Goal: Task Accomplishment & Management: Manage account settings

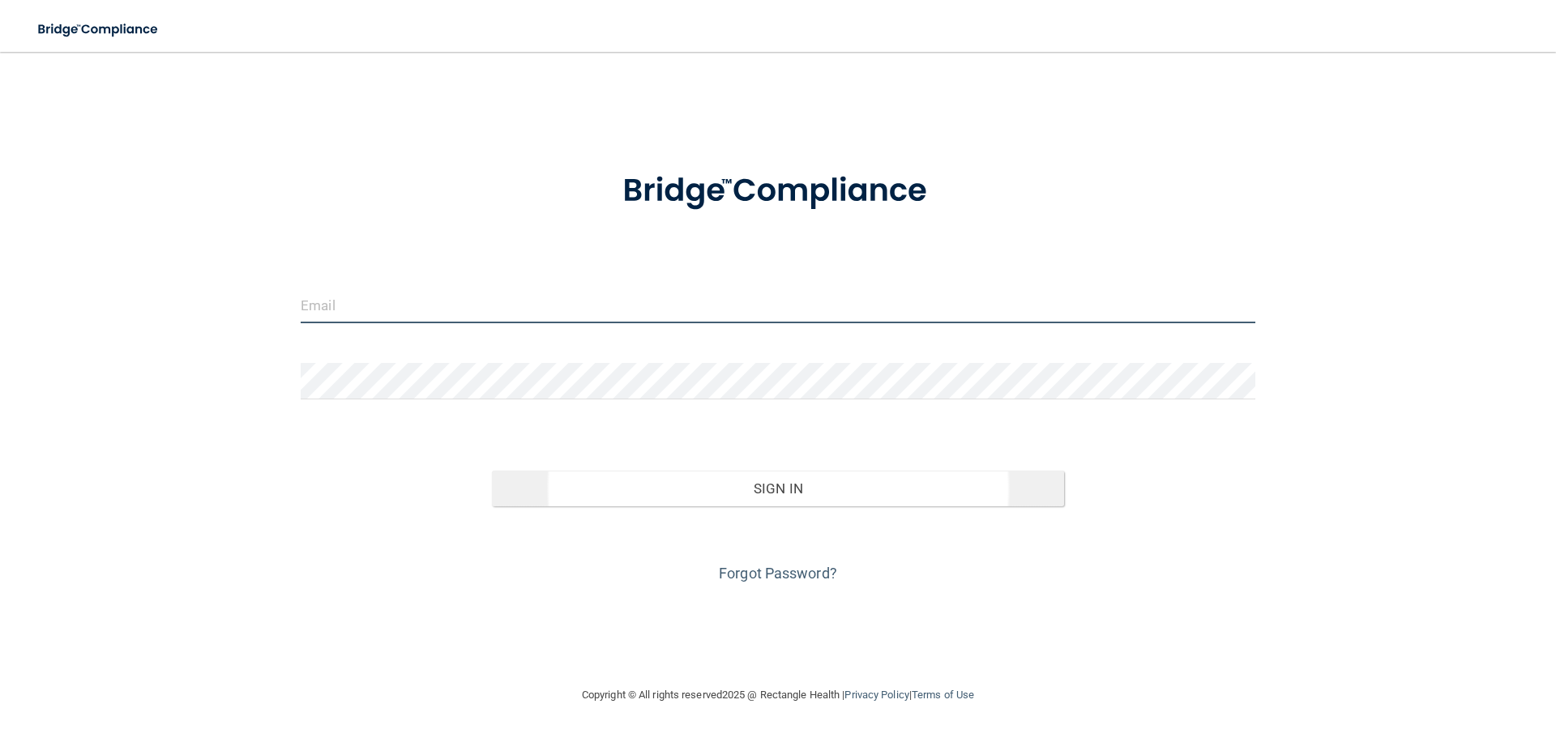
type input "[EMAIL_ADDRESS][DOMAIN_NAME]"
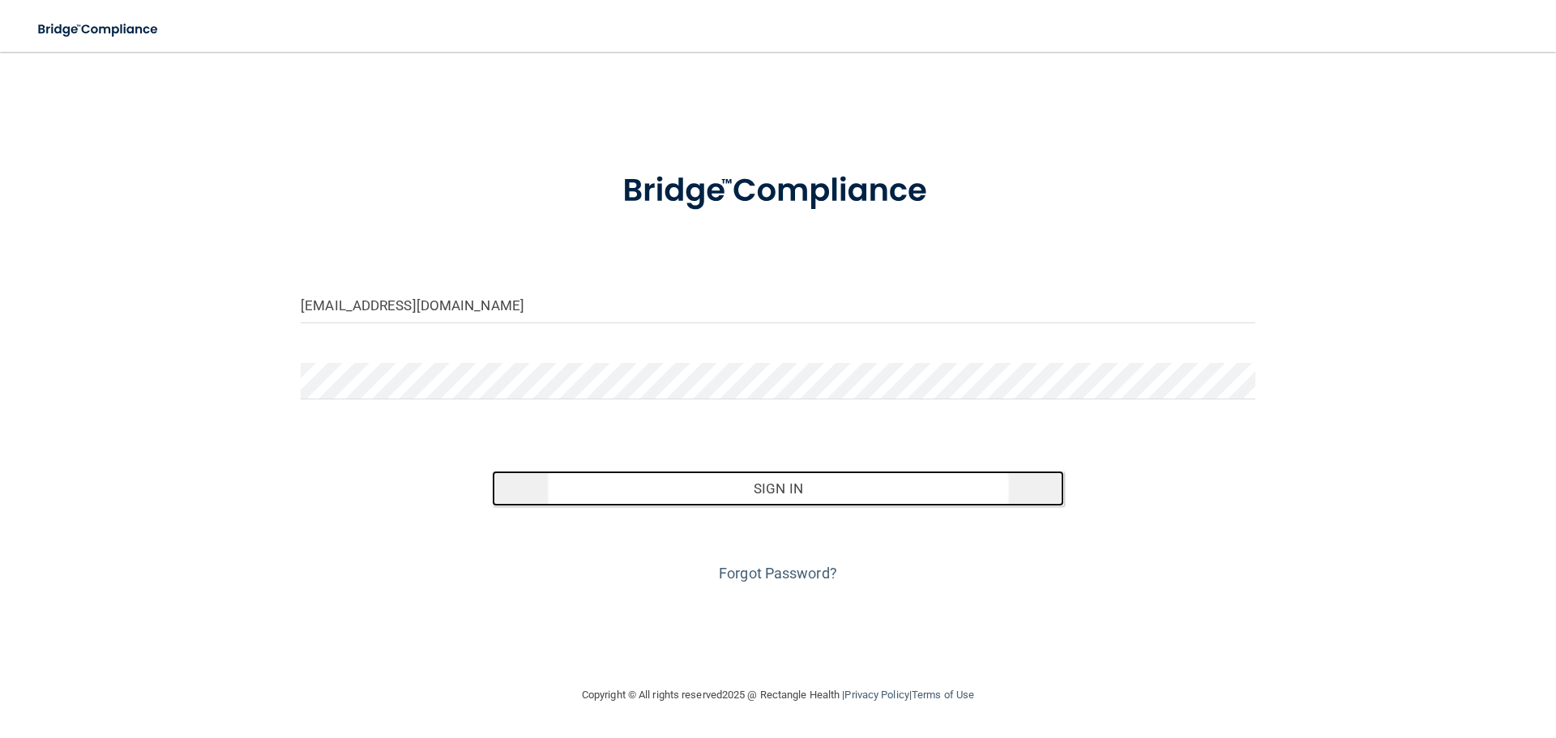
click at [811, 491] on button "Sign In" at bounding box center [778, 489] width 573 height 36
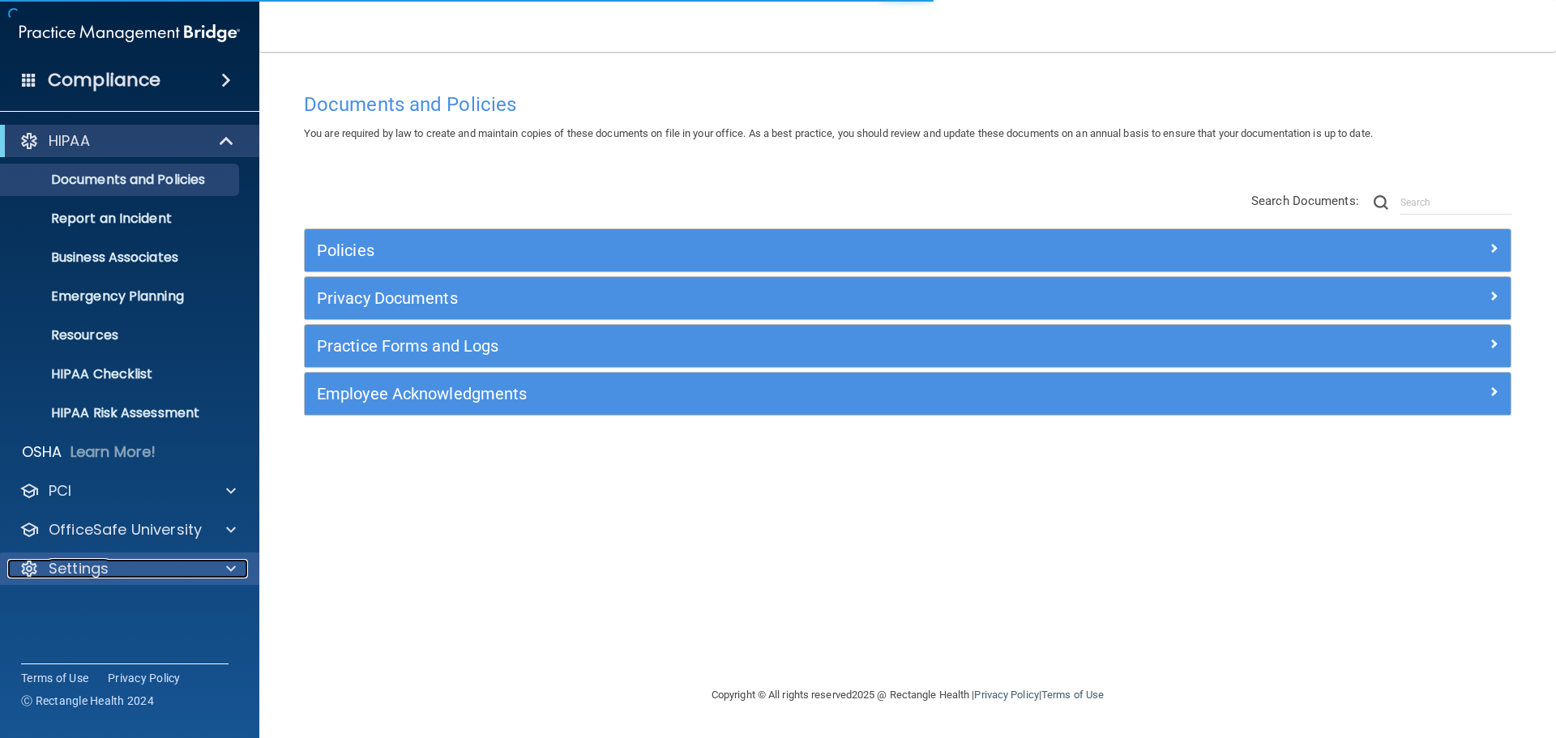
click at [78, 563] on p "Settings" at bounding box center [79, 568] width 60 height 19
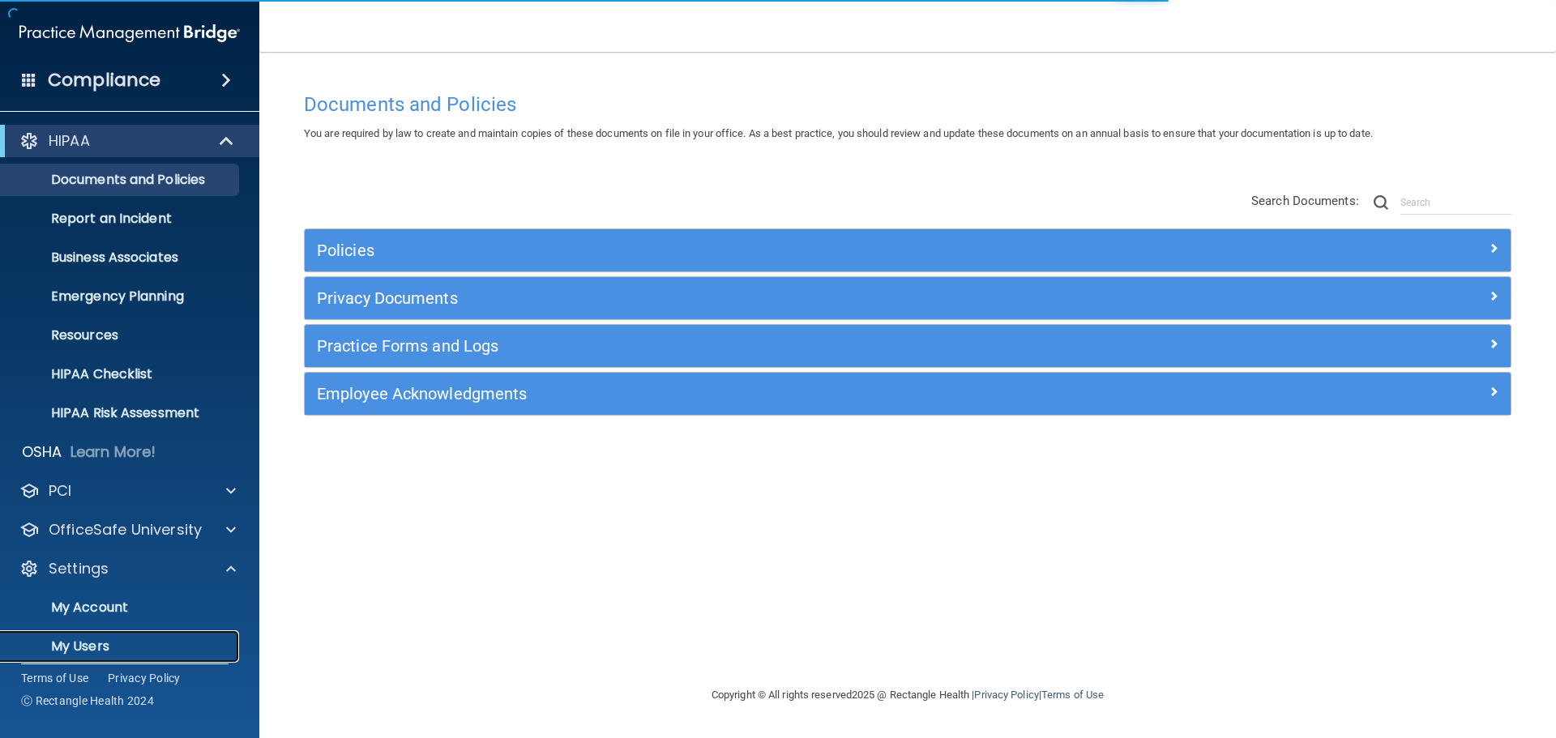
click at [79, 647] on p "My Users" at bounding box center [121, 647] width 221 height 16
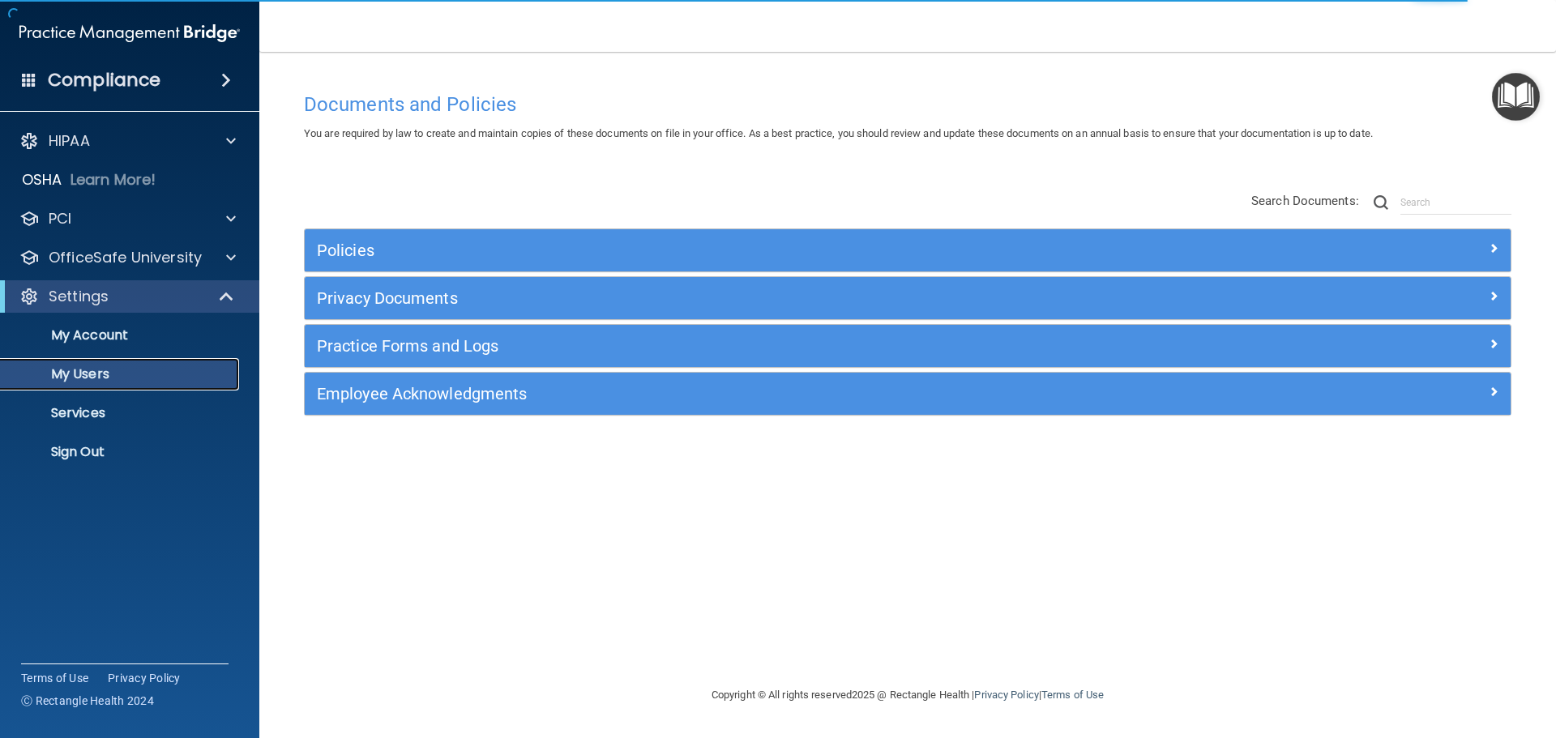
select select "20"
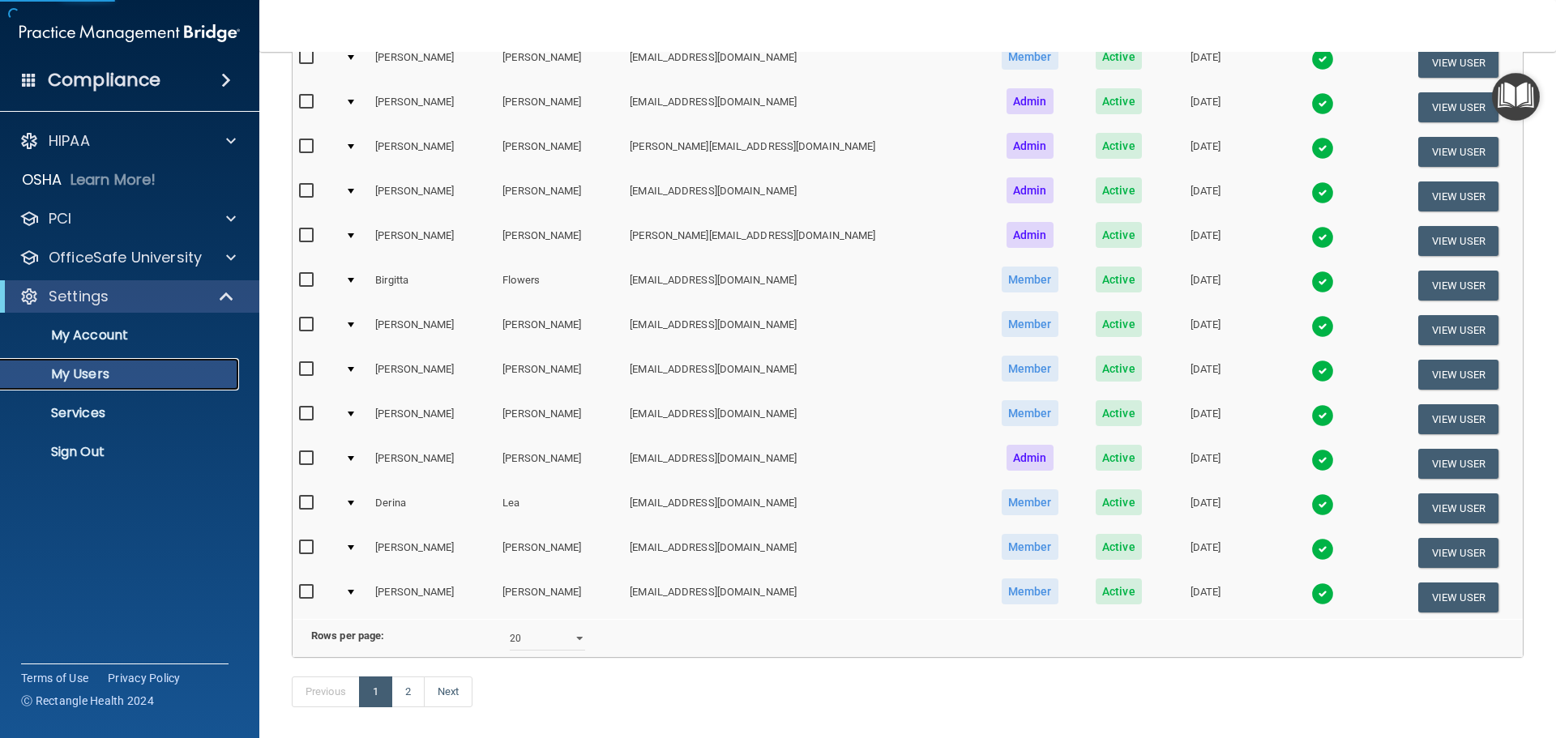
scroll to position [567, 0]
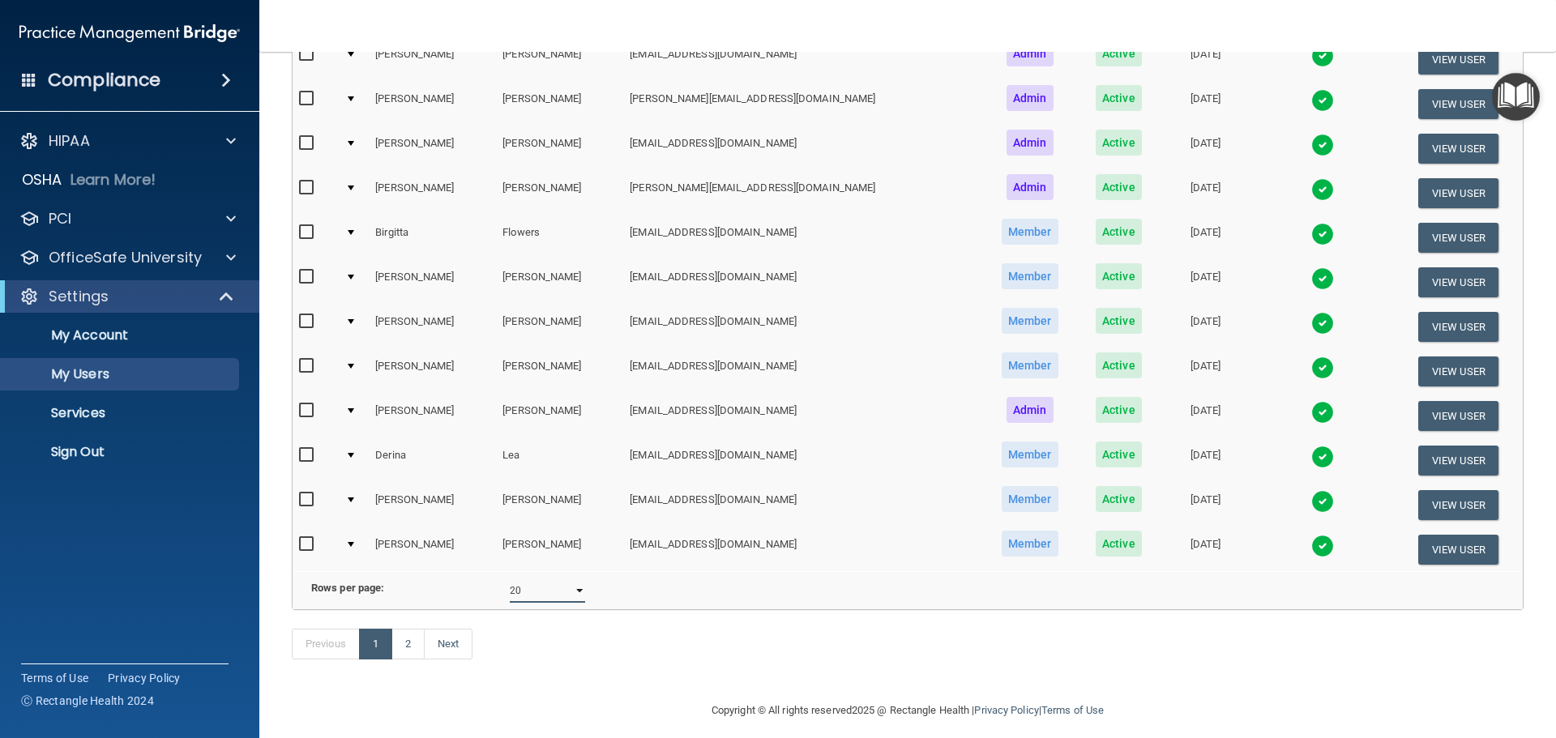
click at [547, 603] on select "10 20 30 40 all" at bounding box center [547, 591] width 75 height 24
click at [471, 685] on div "Previous 1 2 Next" at bounding box center [908, 647] width 1256 height 75
click at [400, 660] on link "2" at bounding box center [407, 644] width 33 height 31
select select "20"
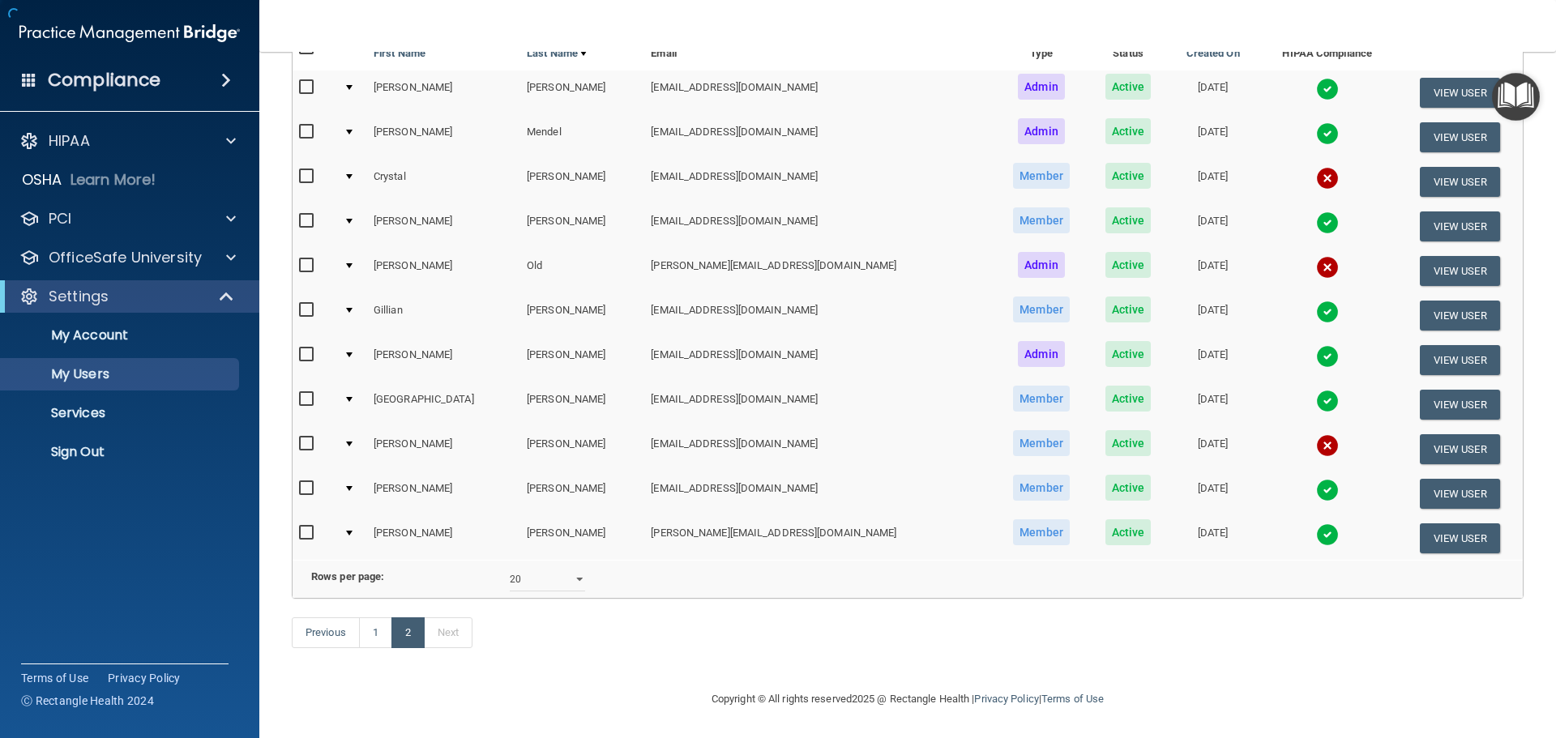
scroll to position [166, 0]
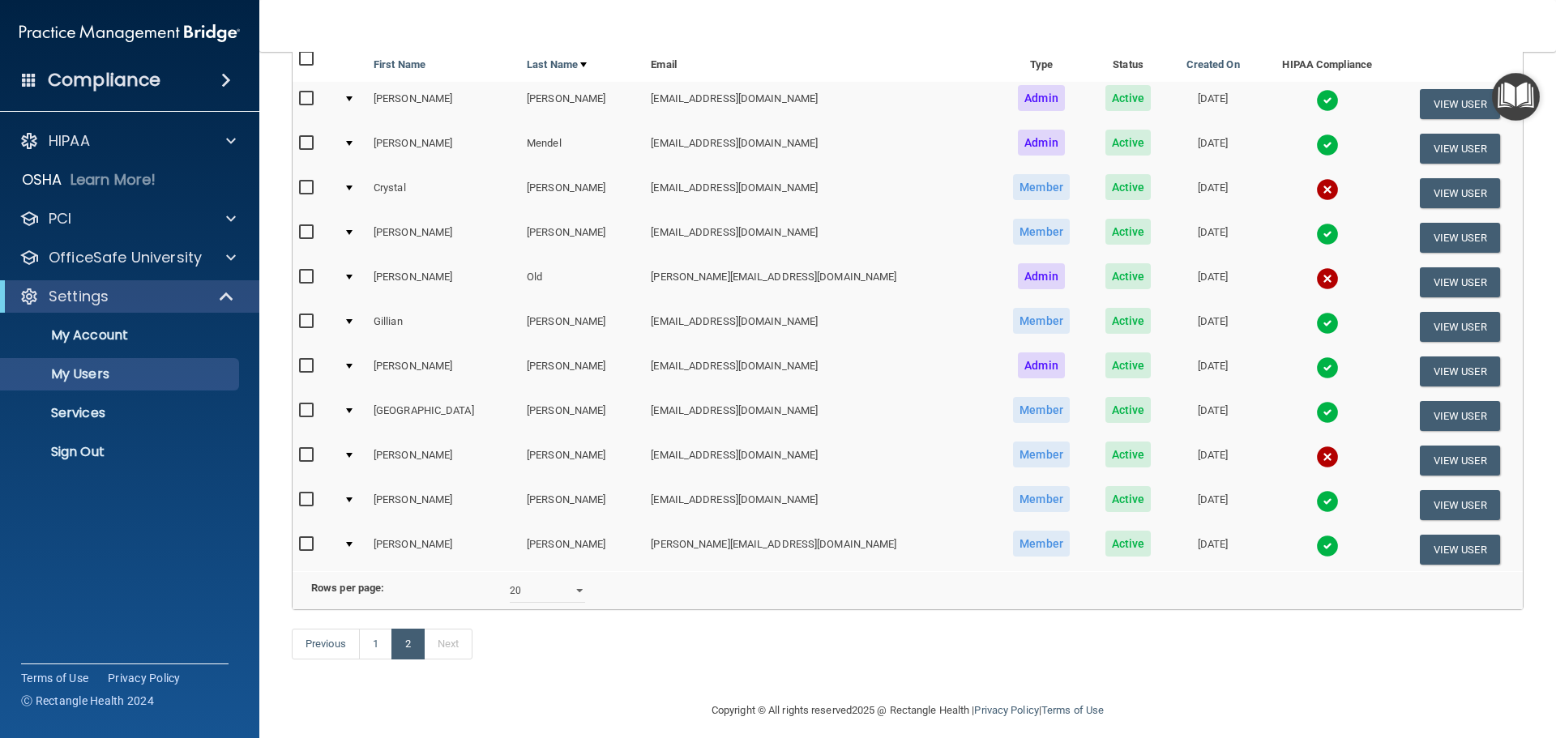
click at [309, 186] on input "checkbox" at bounding box center [308, 188] width 19 height 13
checkbox input "true"
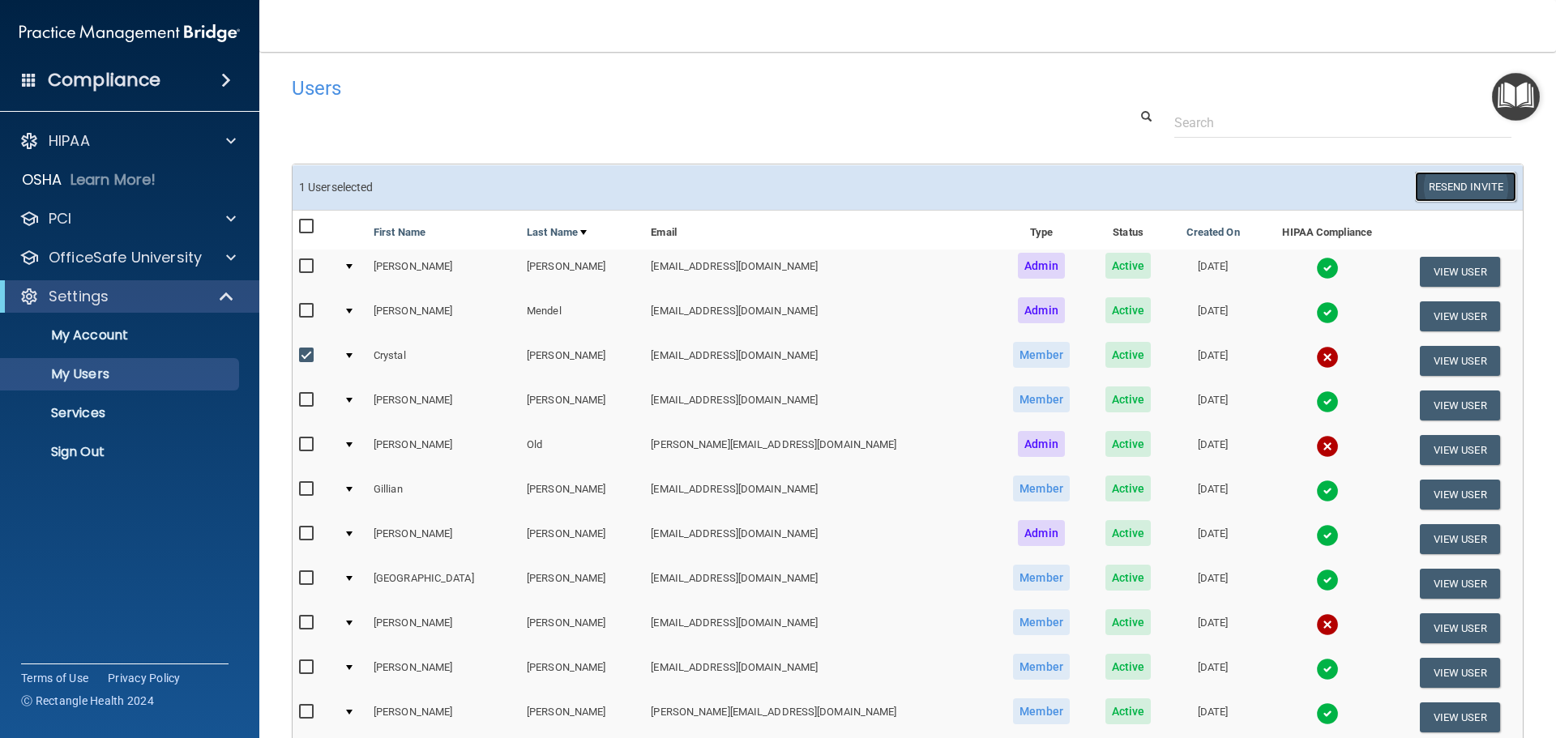
click at [1460, 182] on button "Resend Invite" at bounding box center [1465, 187] width 101 height 30
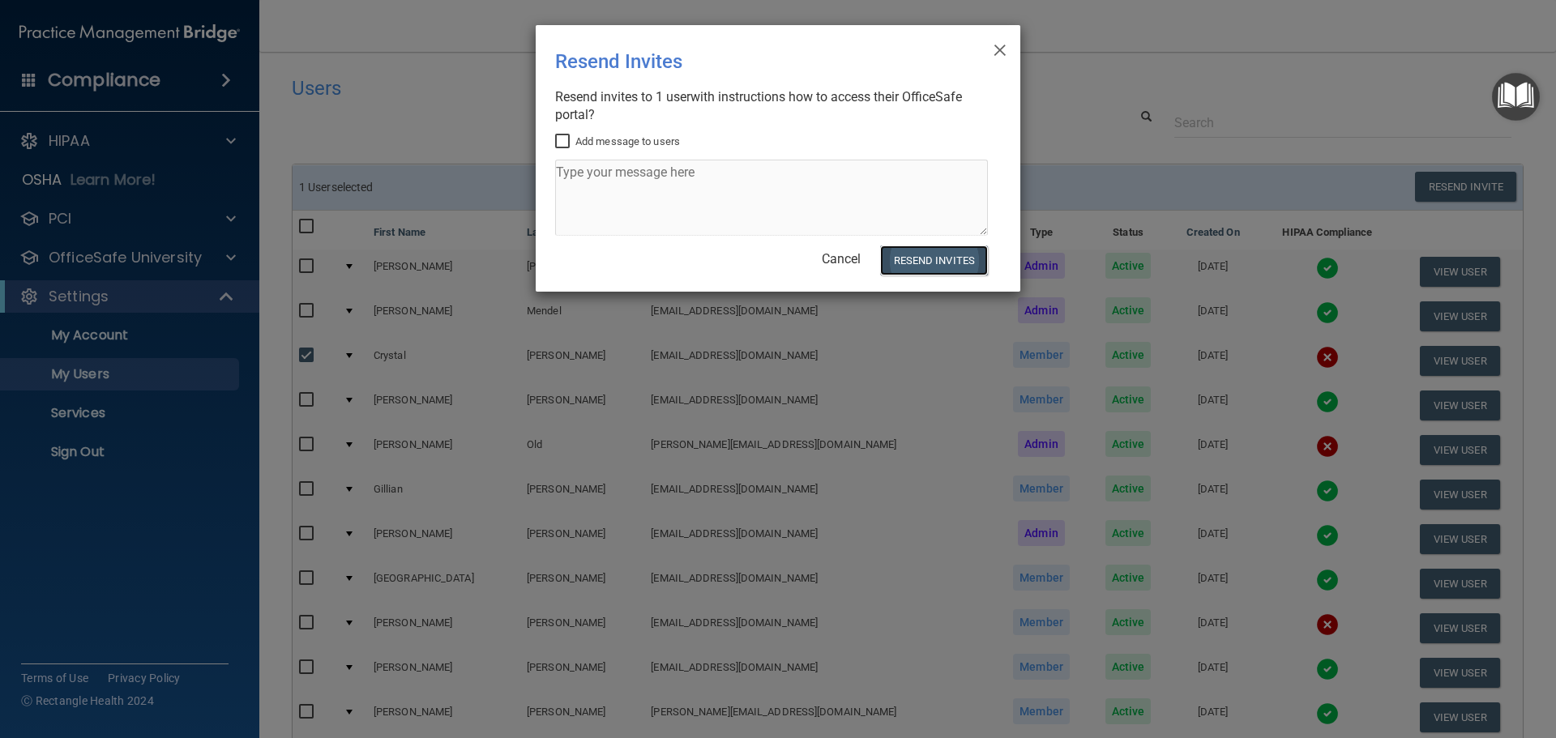
click at [962, 263] on button "Resend Invites" at bounding box center [934, 261] width 108 height 30
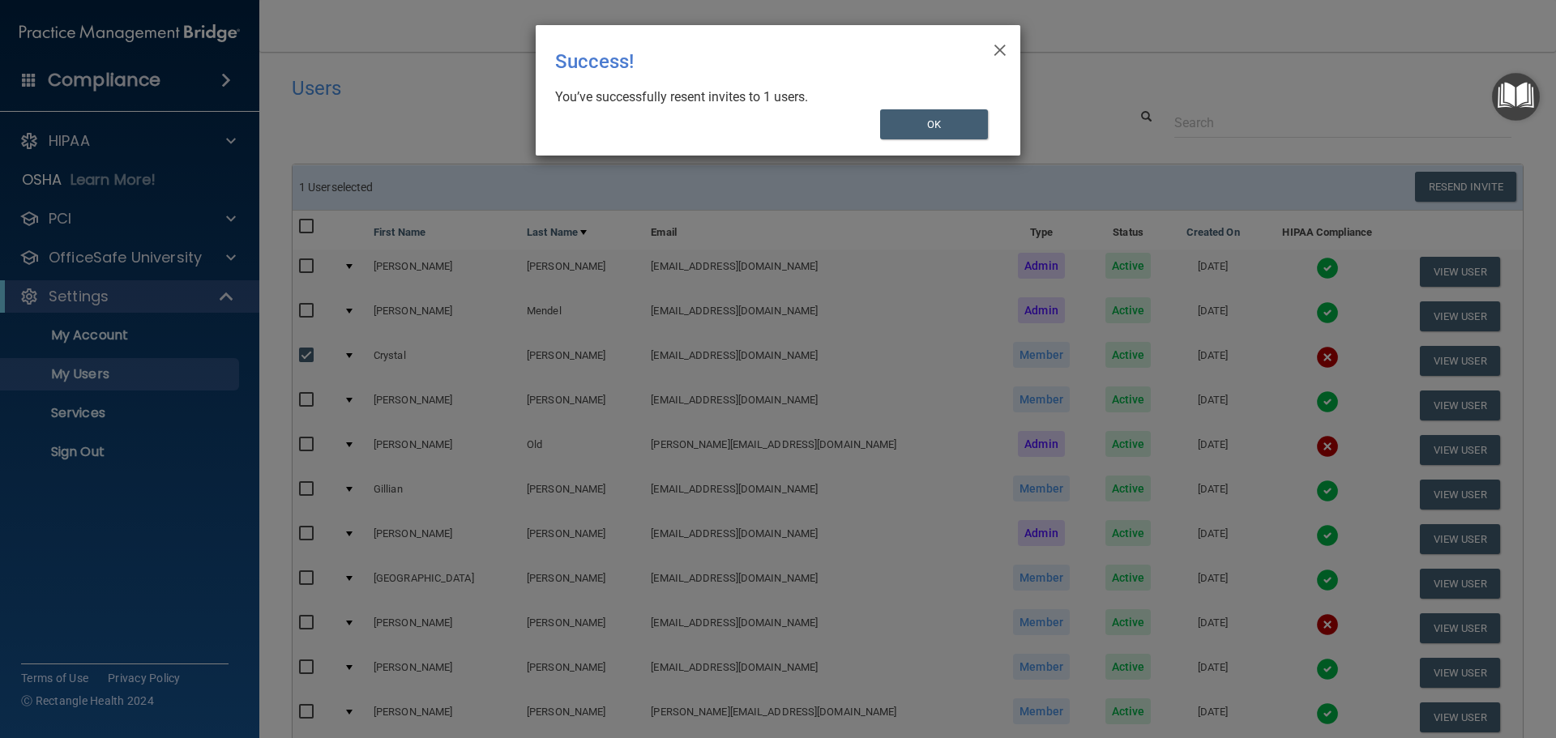
click at [960, 105] on div "You’ve successfully resent invites to 1 users." at bounding box center [771, 97] width 433 height 18
click at [952, 131] on button "OK" at bounding box center [934, 124] width 109 height 30
